Goal: Register for event/course

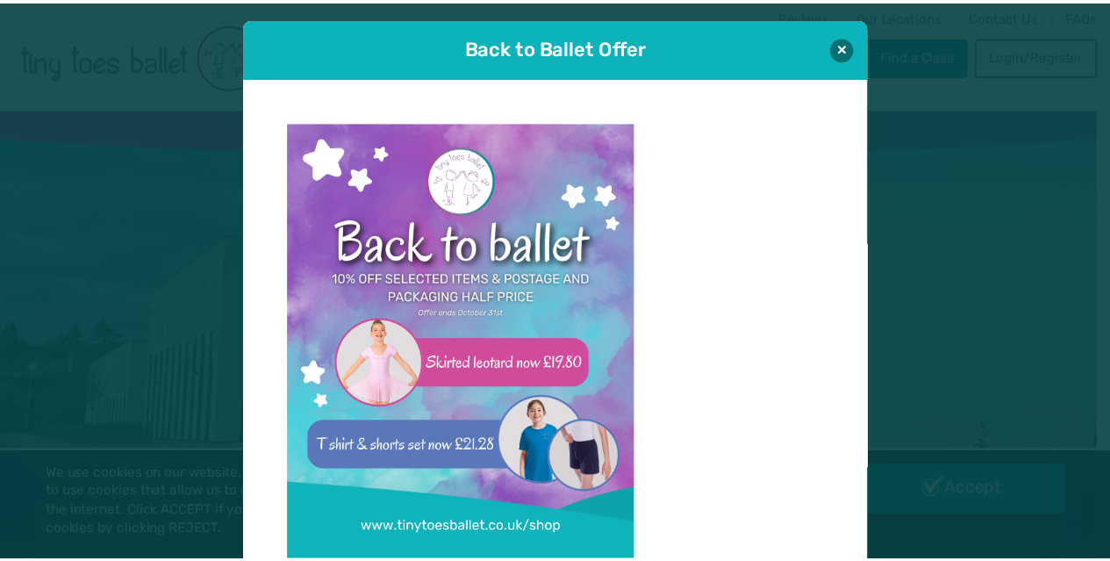
scroll to position [18, 0]
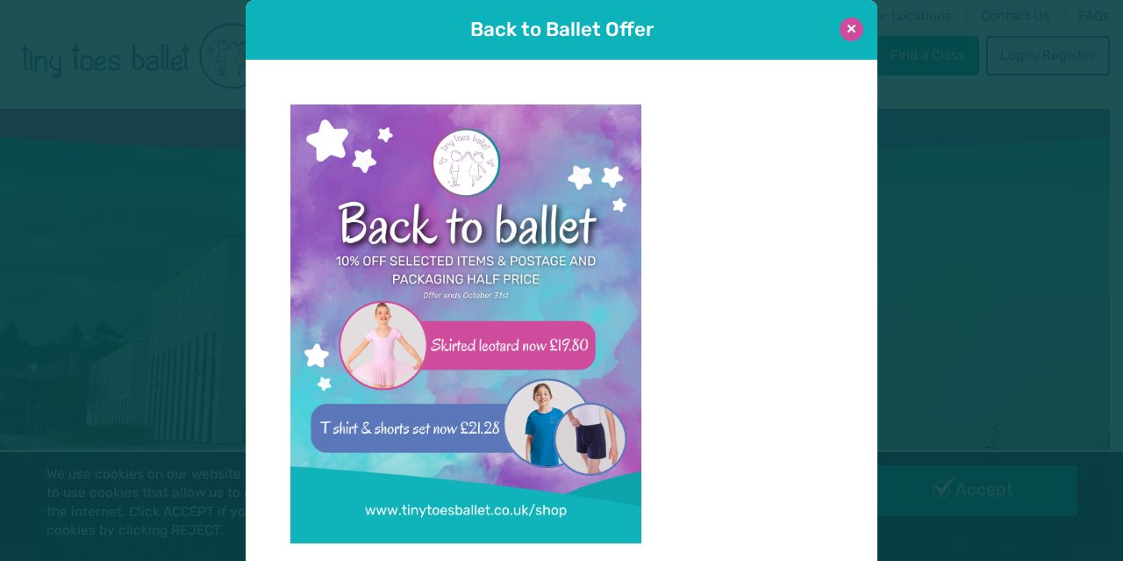
click at [852, 30] on button at bounding box center [852, 30] width 24 height 24
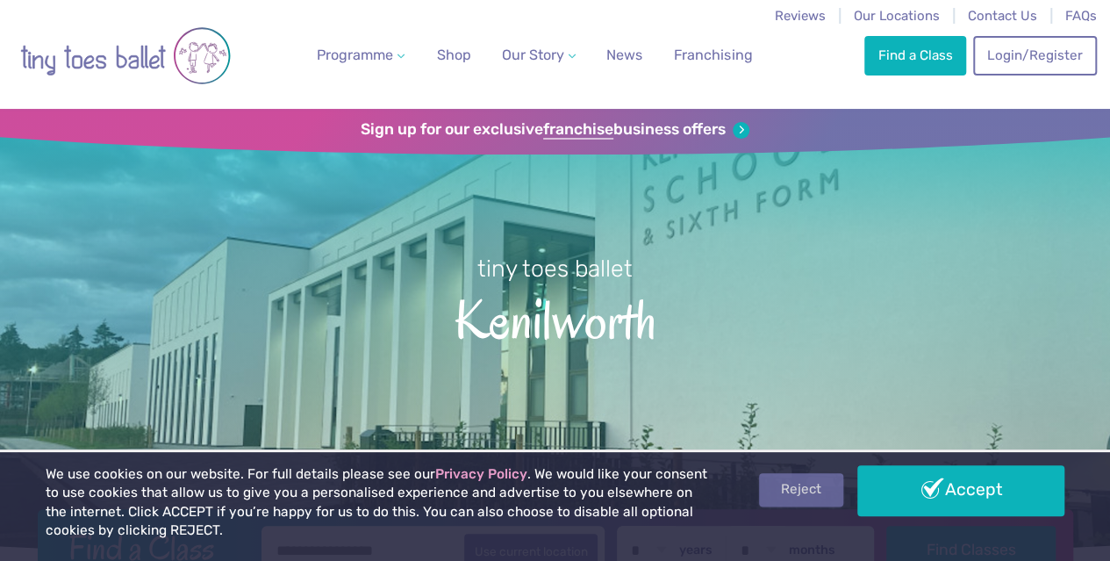
click at [821, 480] on link "Reject" at bounding box center [801, 489] width 84 height 33
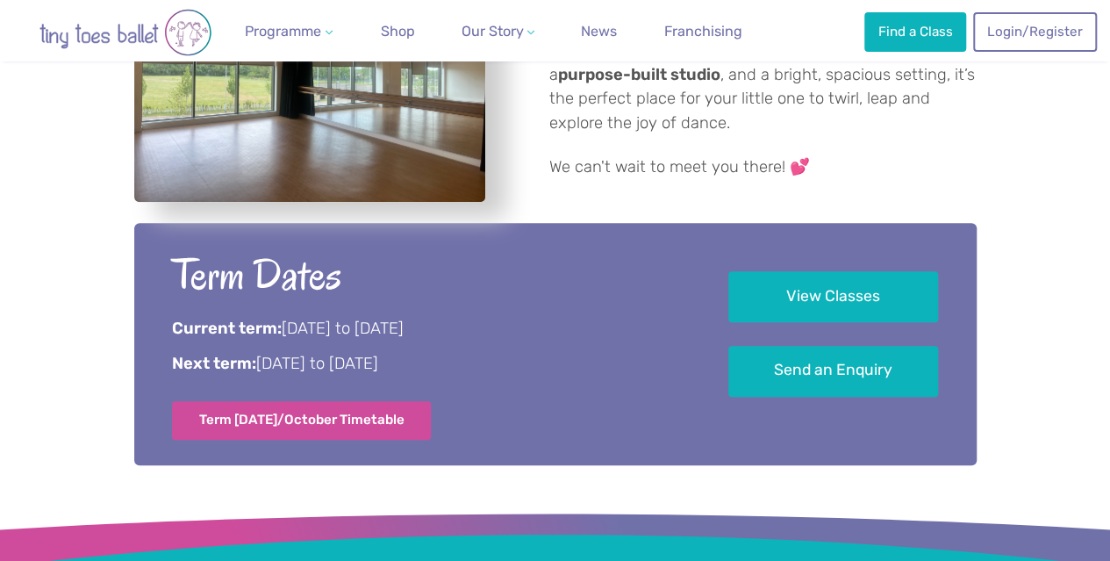
scroll to position [686, 0]
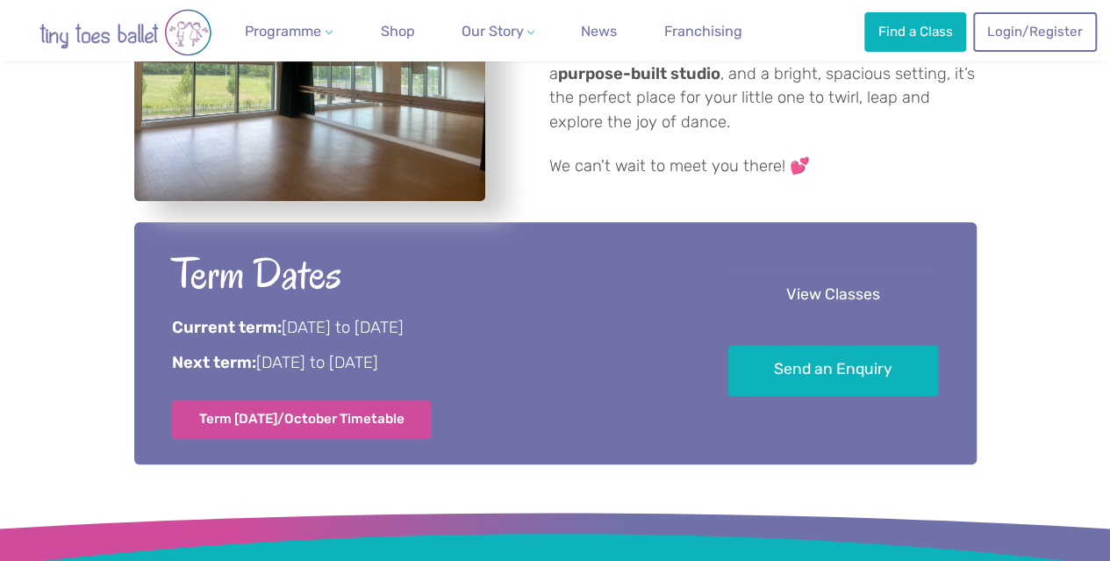
click at [858, 287] on link "View Classes" at bounding box center [833, 295] width 210 height 52
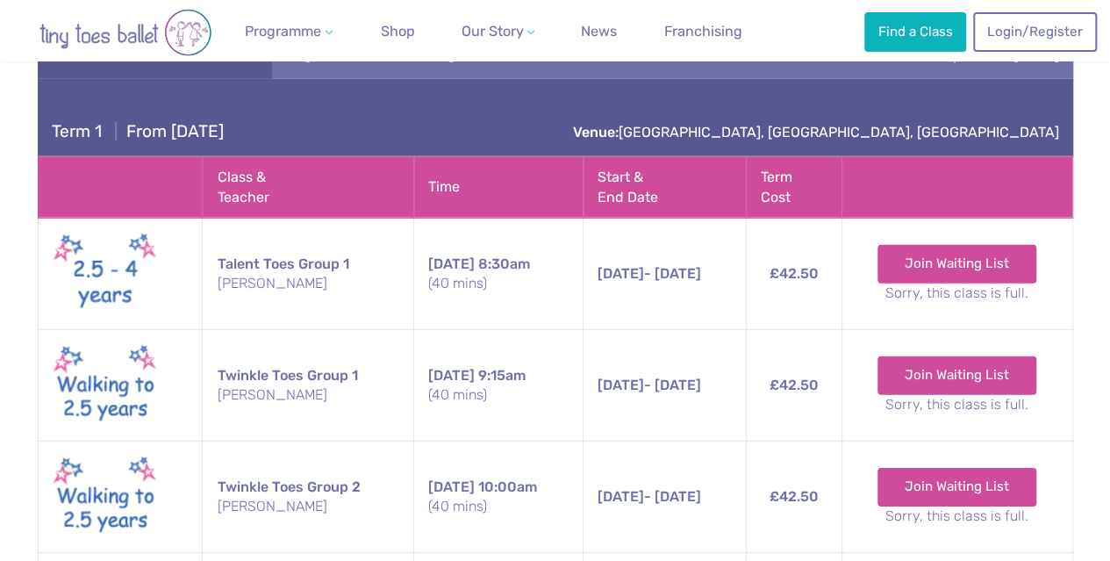
scroll to position [2457, 0]
